Goal: Use online tool/utility: Utilize a website feature to perform a specific function

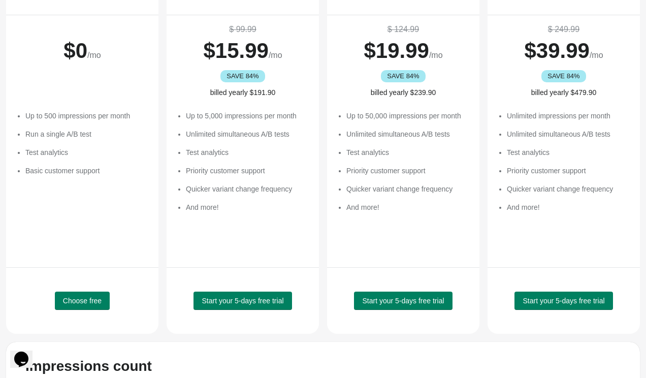
scroll to position [121, 0]
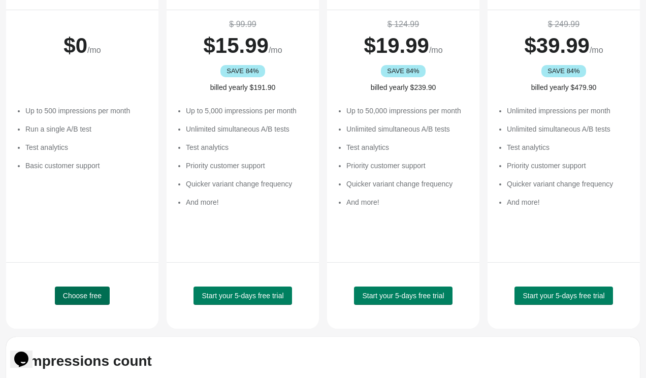
click at [92, 304] on button "Choose free" at bounding box center [82, 295] width 55 height 18
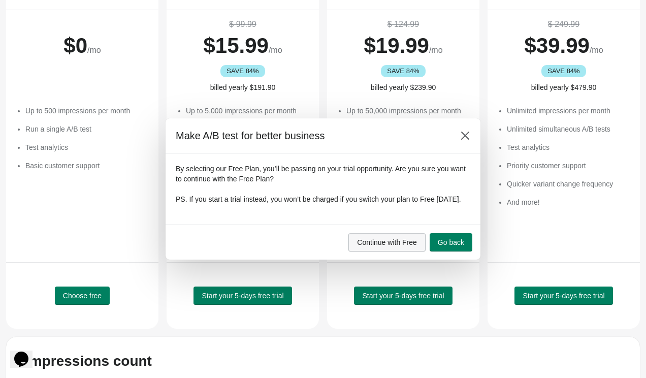
click at [407, 251] on button "Continue with Free" at bounding box center [386, 242] width 77 height 18
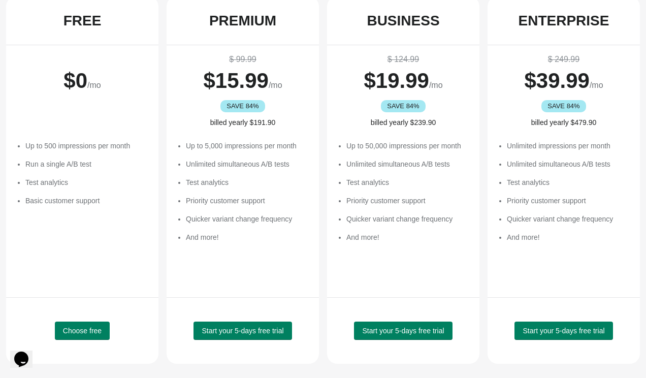
scroll to position [0, 0]
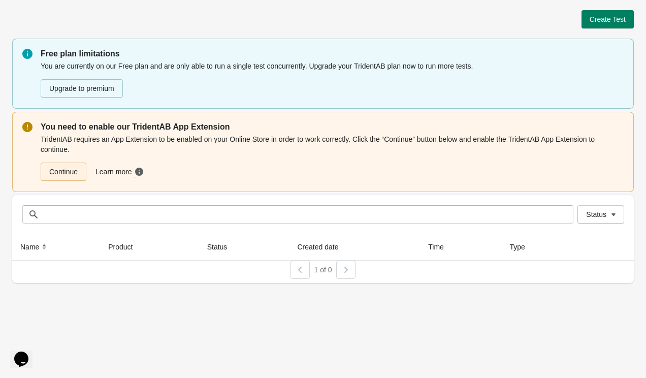
click at [66, 170] on link "Continue" at bounding box center [64, 171] width 46 height 18
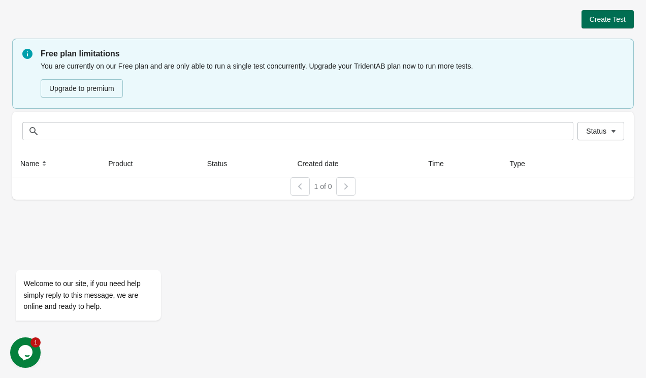
click at [584, 21] on button "Create Test" at bounding box center [607, 19] width 52 height 18
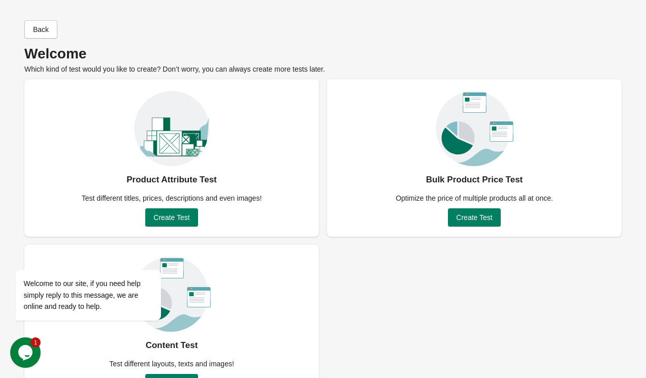
scroll to position [32, 0]
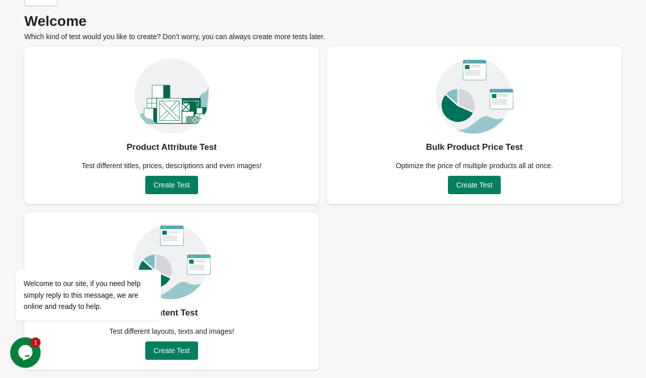
click at [358, 312] on div "Product Attribute Test Test different titles, prices, descriptions and even ima…" at bounding box center [322, 208] width 597 height 323
drag, startPoint x: 24, startPoint y: 354, endPoint x: 38, endPoint y: 213, distance: 142.3
click html "1 Opens Chat This icon Opens the chat window."
click at [26, 262] on div "Welcome to our site, if you need help simply reply to this message, we are onli…" at bounding box center [102, 285] width 172 height 81
click at [24, 254] on icon "Chat attention grabber" at bounding box center [21, 254] width 9 height 9
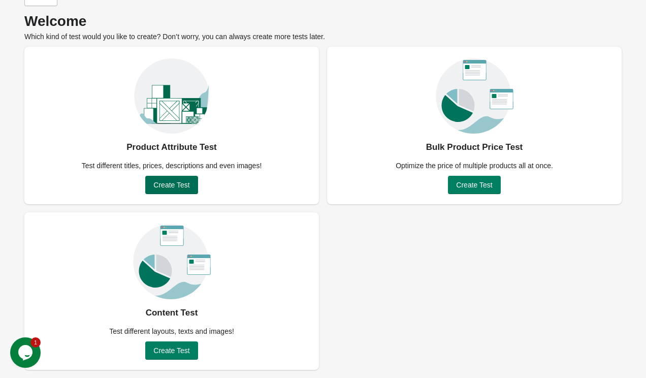
click at [162, 179] on button "Create Test" at bounding box center [171, 185] width 52 height 18
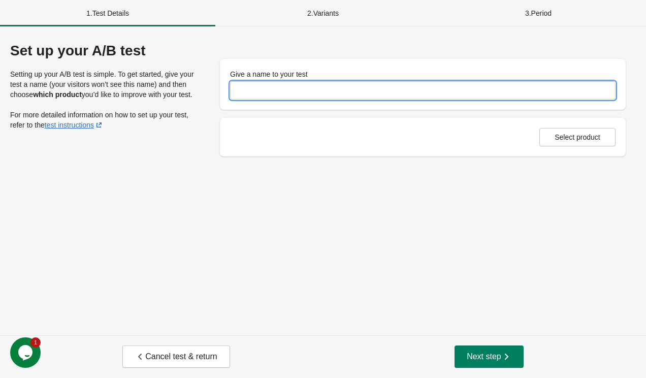
click at [281, 89] on input "Give a name to your test" at bounding box center [422, 90] width 385 height 18
type input "**********"
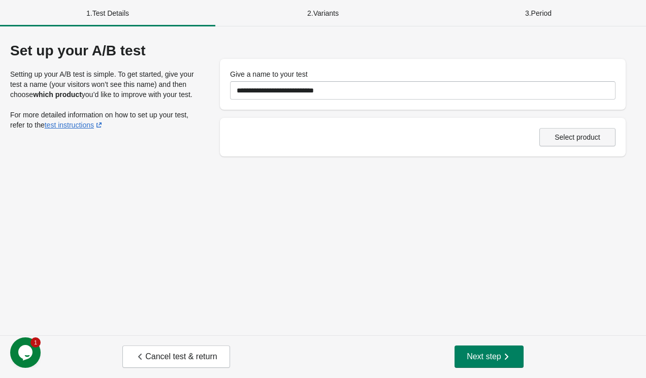
click at [578, 138] on span "Select product" at bounding box center [577, 137] width 46 height 8
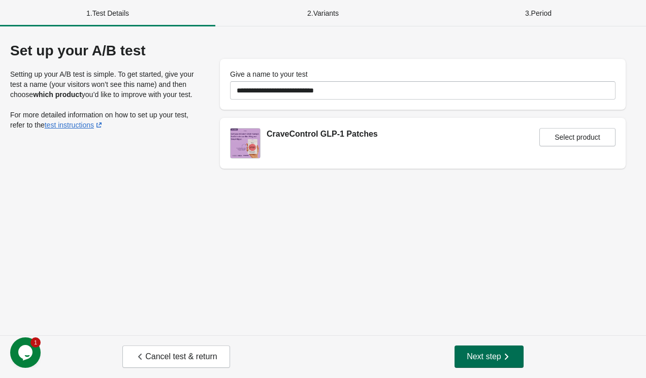
click at [493, 361] on span "Next step" at bounding box center [489, 356] width 45 height 10
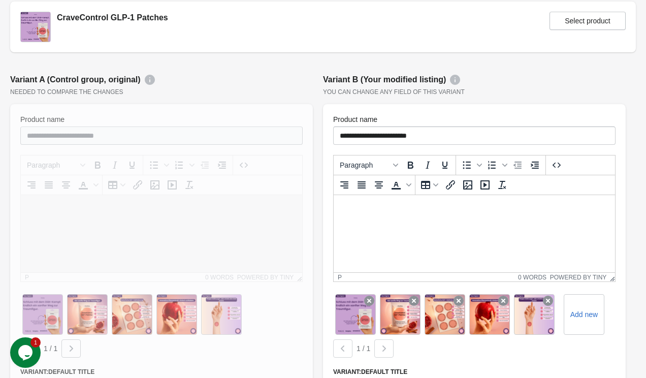
scroll to position [43, 0]
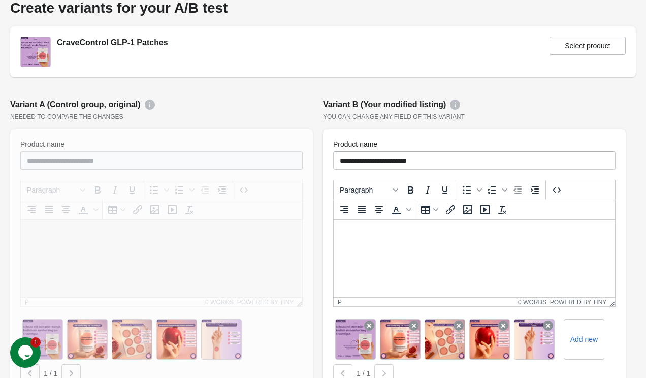
click at [215, 150] on div at bounding box center [161, 320] width 303 height 382
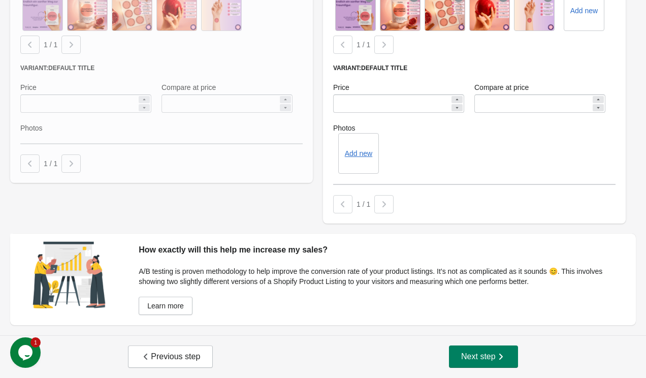
scroll to position [371, 0]
click at [380, 205] on div at bounding box center [383, 204] width 19 height 18
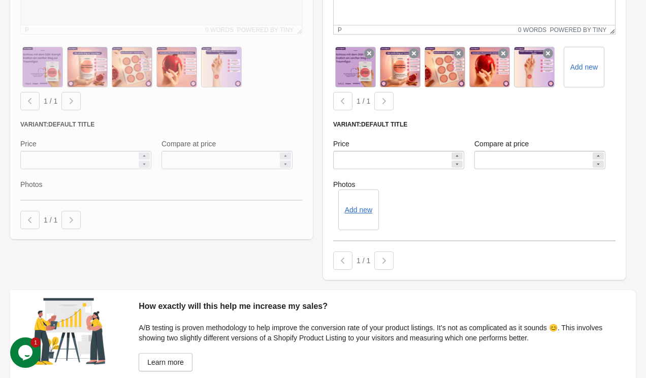
scroll to position [371, 0]
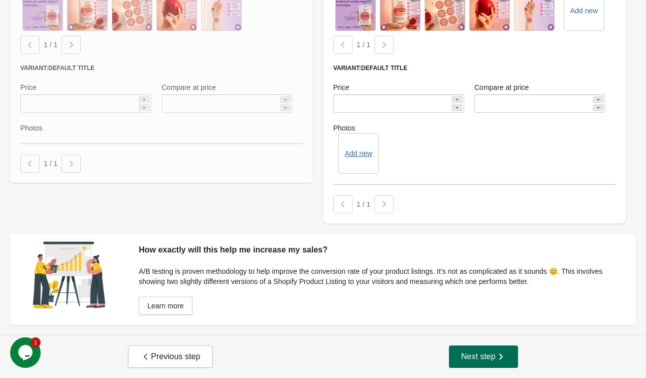
click at [461, 355] on span "Next step" at bounding box center [483, 356] width 45 height 10
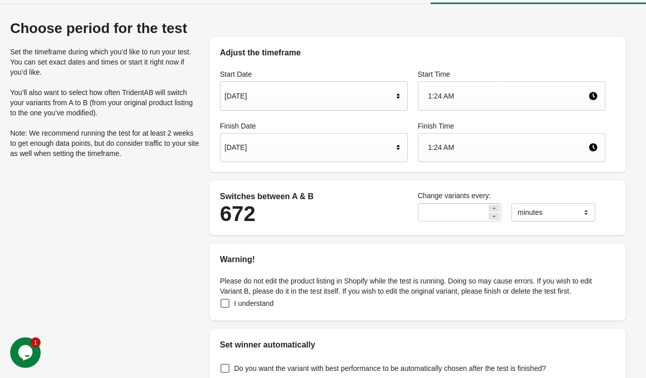
scroll to position [0, 0]
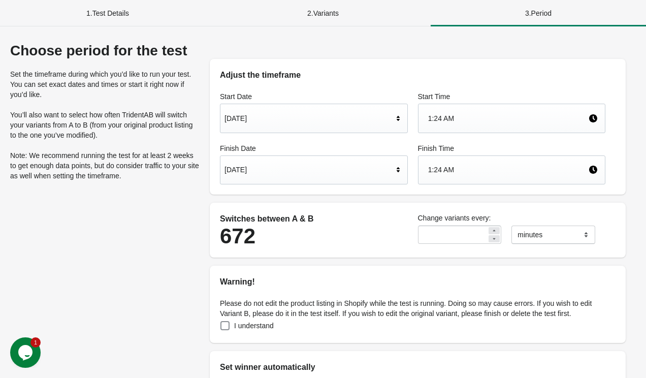
click at [346, 20] on div "2 . Variants" at bounding box center [322, 13] width 215 height 26
click at [329, 6] on div "2 . Variants" at bounding box center [322, 13] width 215 height 26
click at [325, 12] on div "2 . Variants" at bounding box center [322, 13] width 215 height 26
click at [326, 12] on div "2 . Variants" at bounding box center [322, 13] width 215 height 26
click at [328, 13] on div "2 . Variants" at bounding box center [322, 13] width 215 height 26
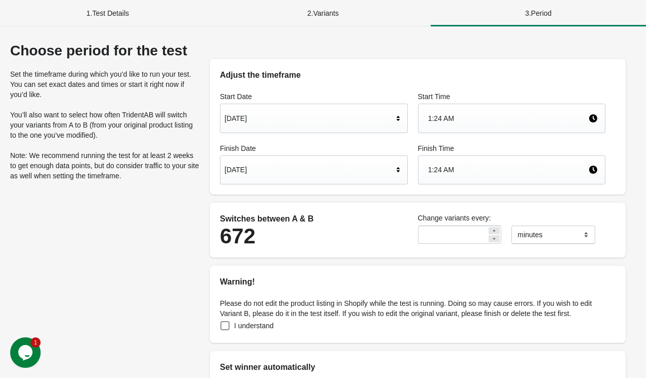
click at [328, 12] on div "2 . Variants" at bounding box center [322, 13] width 215 height 26
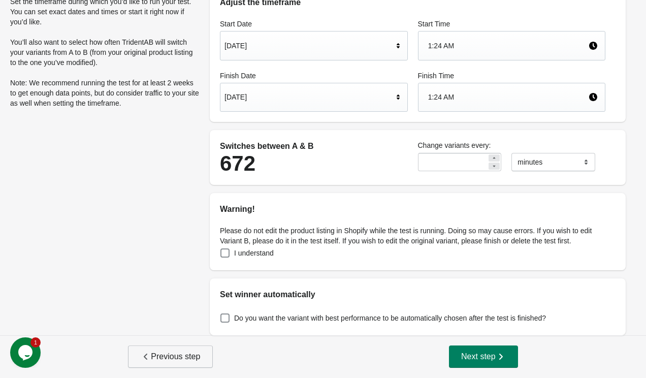
click at [183, 362] on button "Previous step" at bounding box center [170, 356] width 85 height 22
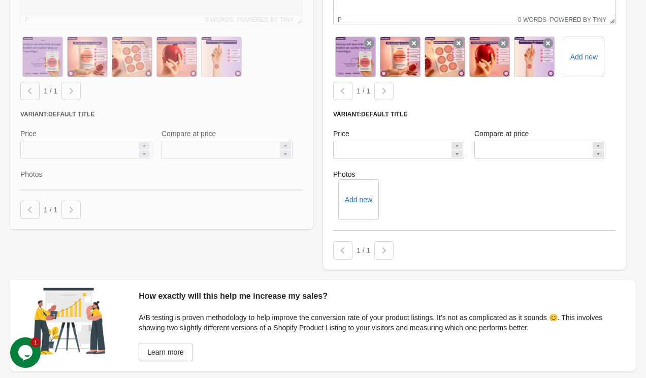
scroll to position [371, 0]
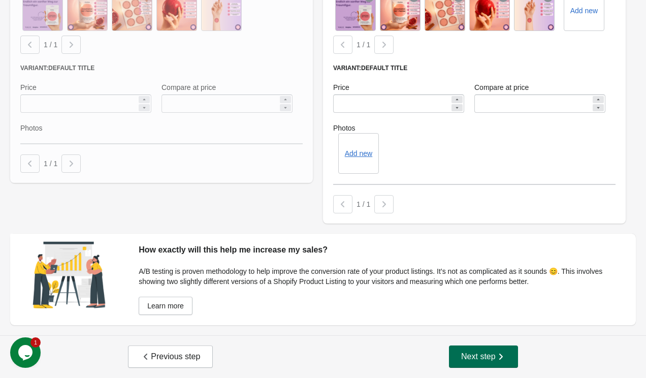
click at [456, 362] on button "Next step" at bounding box center [483, 356] width 69 height 22
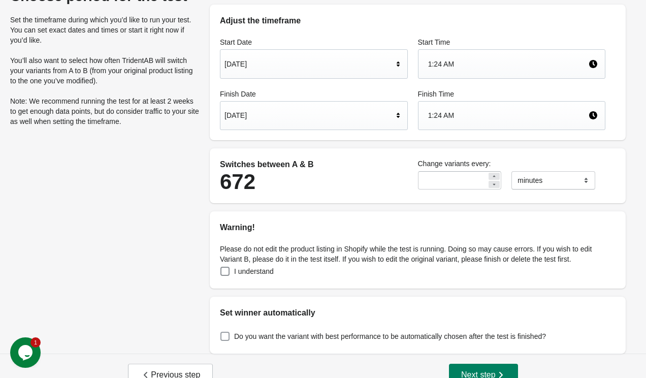
scroll to position [73, 0]
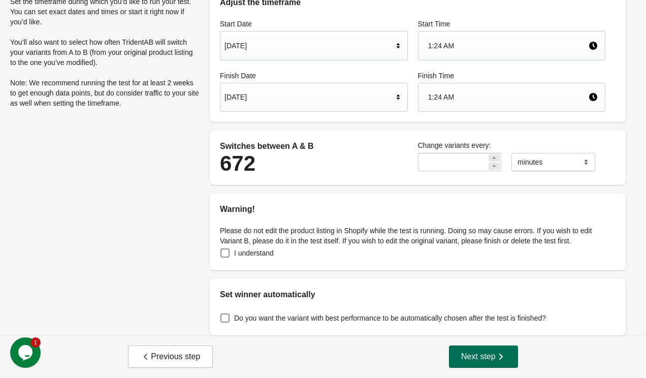
click at [485, 360] on span "Next step" at bounding box center [483, 356] width 45 height 10
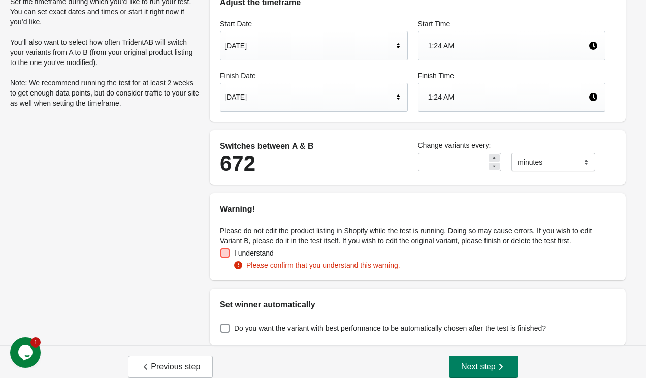
click at [221, 258] on label "I understand" at bounding box center [247, 253] width 54 height 14
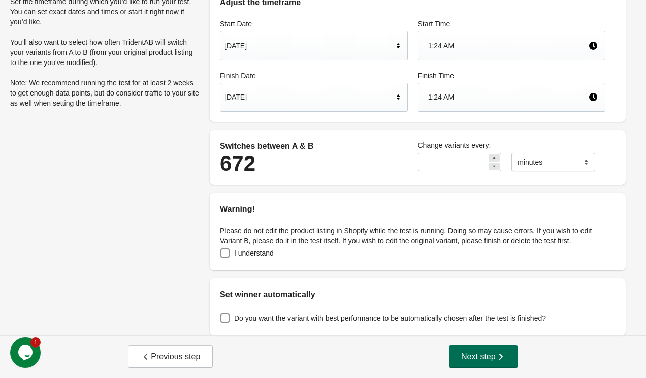
click at [454, 357] on button "Next step" at bounding box center [483, 356] width 69 height 22
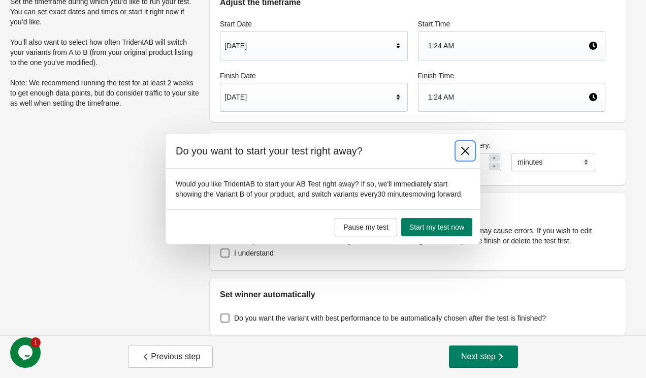
click at [462, 152] on button at bounding box center [465, 151] width 18 height 18
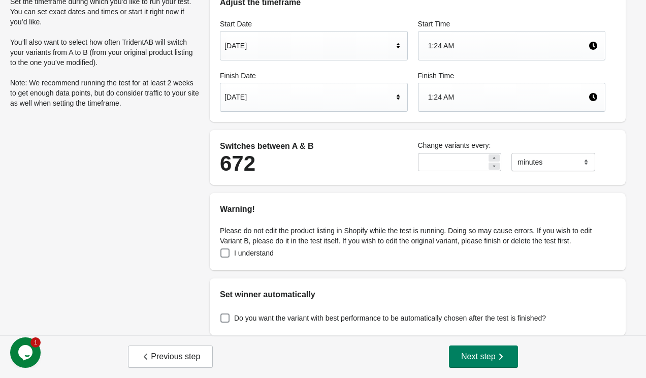
scroll to position [0, 0]
